Goal: Information Seeking & Learning: Learn about a topic

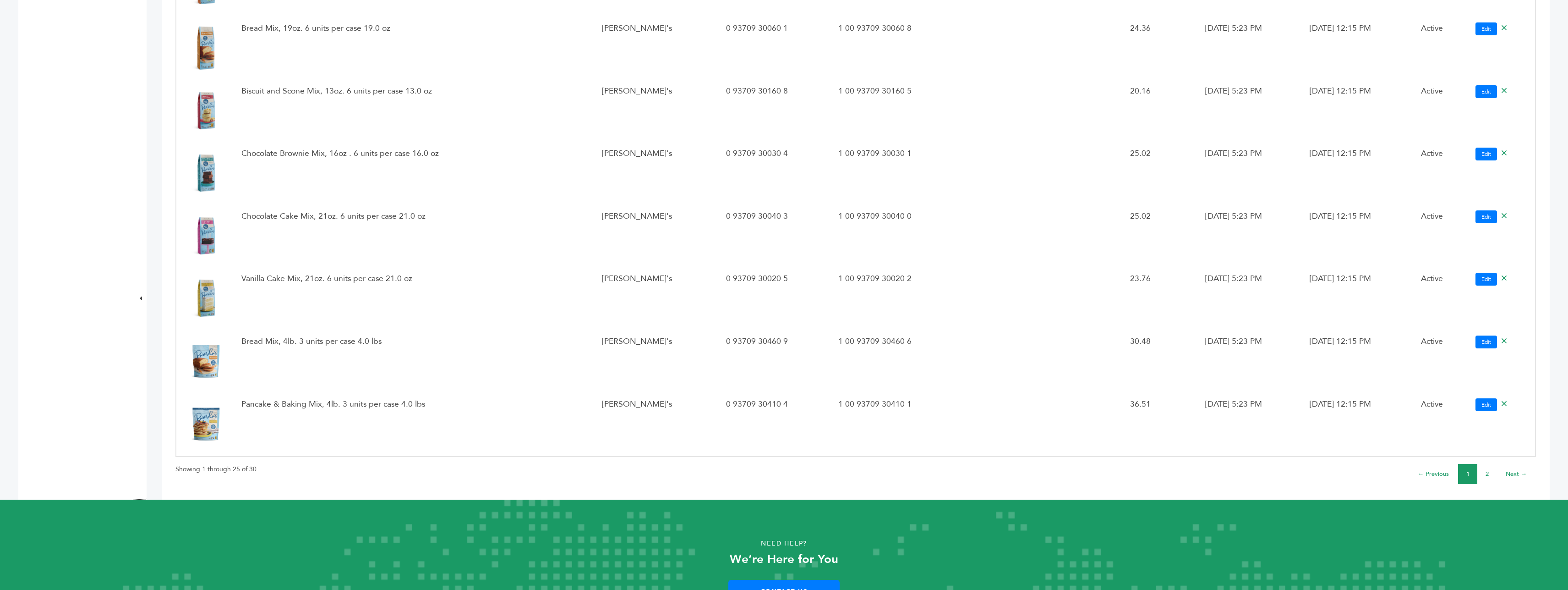
scroll to position [1418, 0]
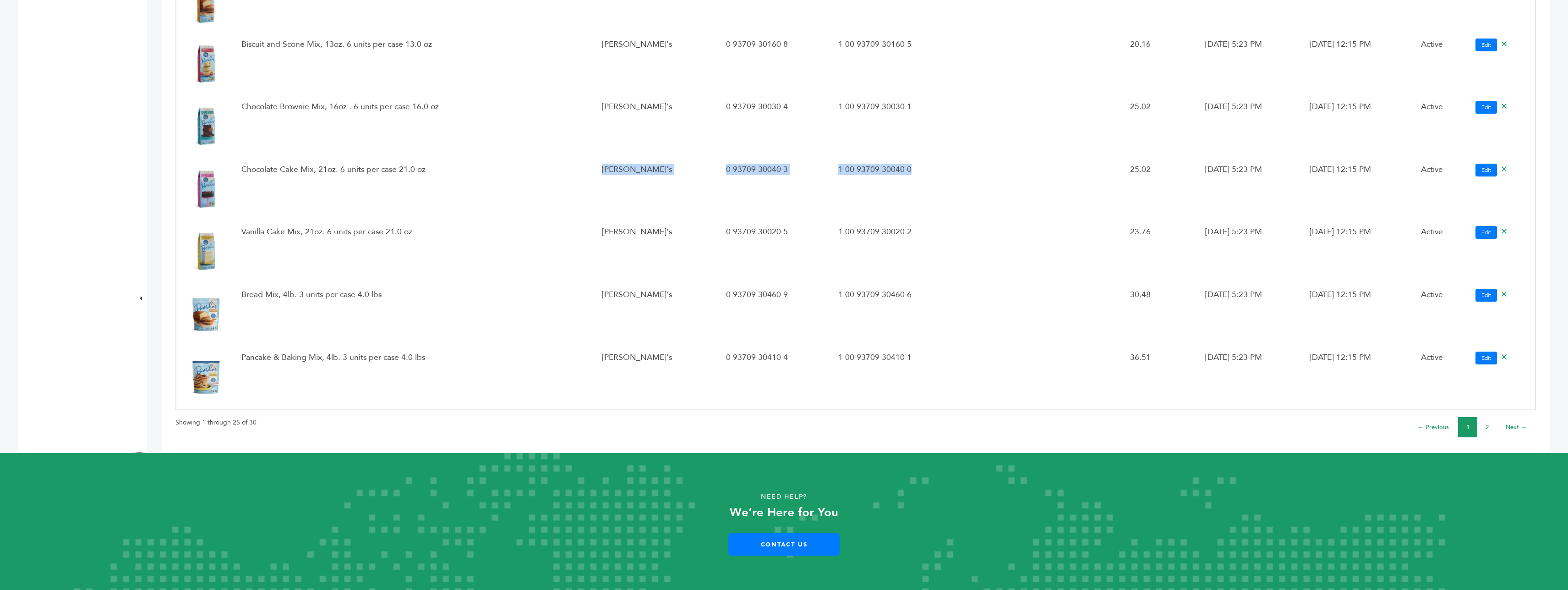
drag, startPoint x: 609, startPoint y: 210, endPoint x: 877, endPoint y: 209, distance: 268.0
click at [779, 209] on tr "Chocolate Cake Mix, 21oz. 6 units per case 21.0 oz [PERSON_NAME]'s 0 93709 3004…" at bounding box center [856, 190] width 1359 height 63
drag, startPoint x: 685, startPoint y: 273, endPoint x: 883, endPoint y: 277, distance: 198.0
click at [779, 277] on tr "Vanilla Cake Mix, 21oz. 6 units per case 21.0 oz [PERSON_NAME]'s 0 93709 30020 …" at bounding box center [856, 252] width 1359 height 63
drag, startPoint x: 727, startPoint y: 328, endPoint x: 893, endPoint y: 336, distance: 166.2
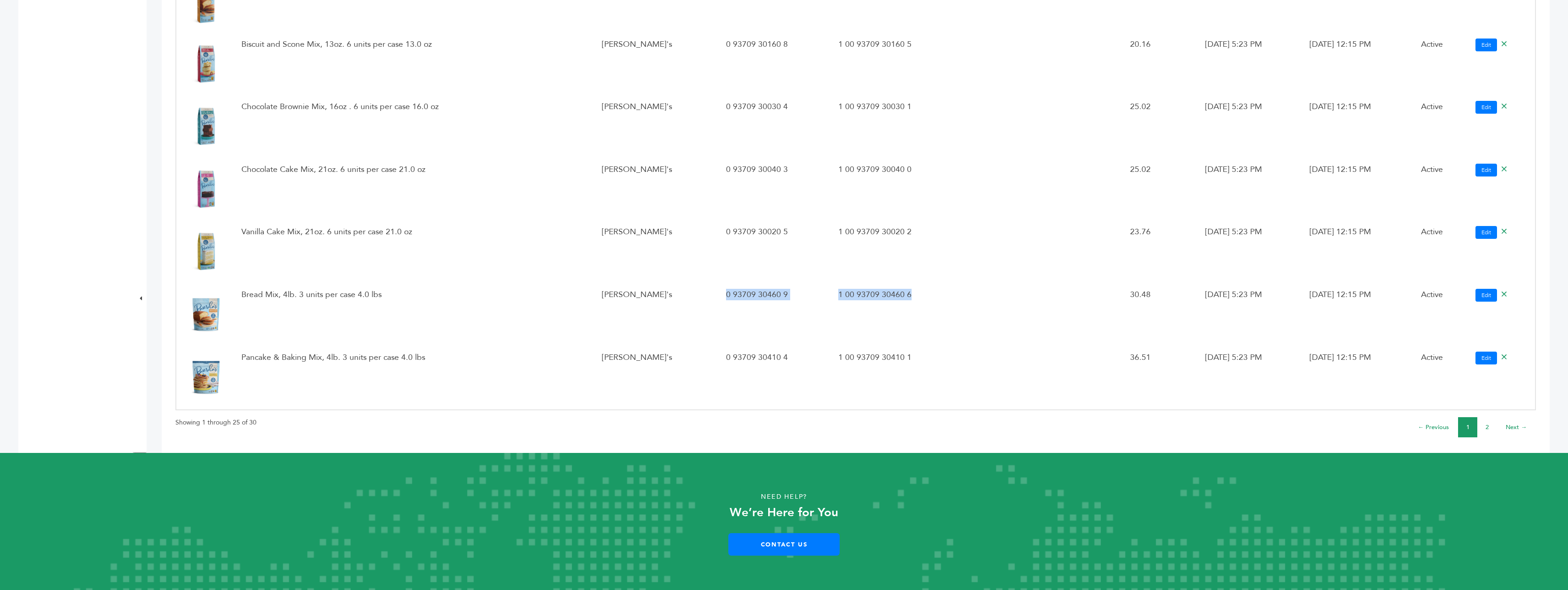
click at [779, 336] on tr "Bread Mix, 4lb. 3 units per case 4.0 lbs [PERSON_NAME]'s 0 93709 30460 9 1 00 9…" at bounding box center [856, 315] width 1359 height 63
click at [779, 423] on li "2" at bounding box center [1487, 427] width 19 height 20
click at [779, 425] on link "2" at bounding box center [1487, 427] width 3 height 8
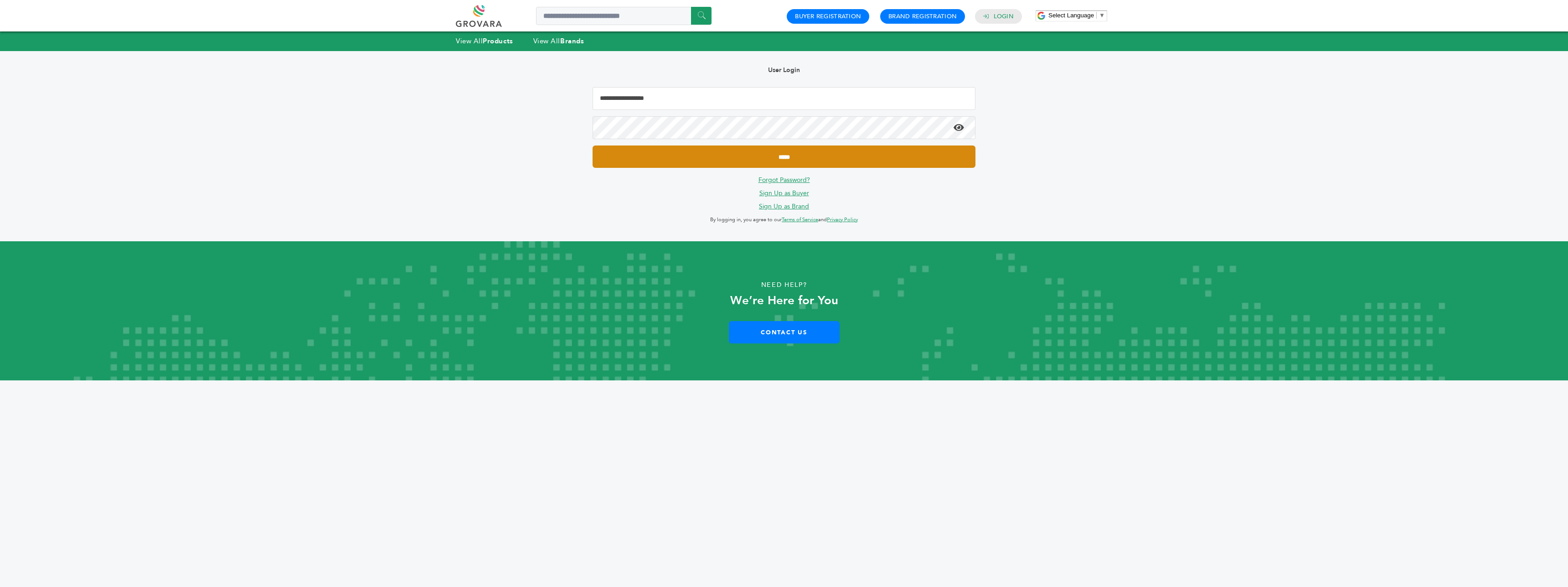
click at [783, 154] on input "*****" at bounding box center [784, 157] width 383 height 22
